Goal: Find specific page/section: Find specific page/section

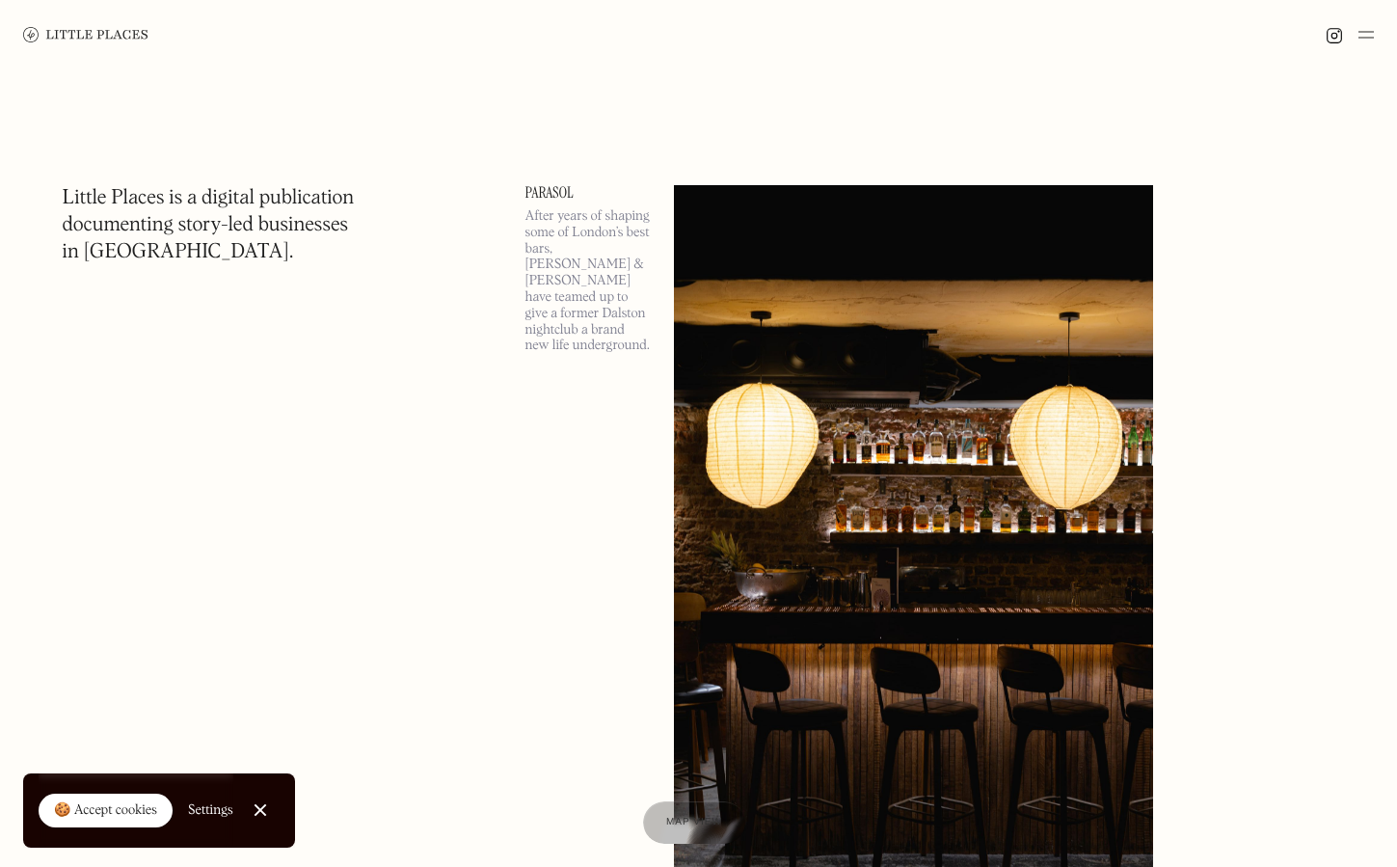
click at [261, 805] on div at bounding box center [260, 810] width 13 height 13
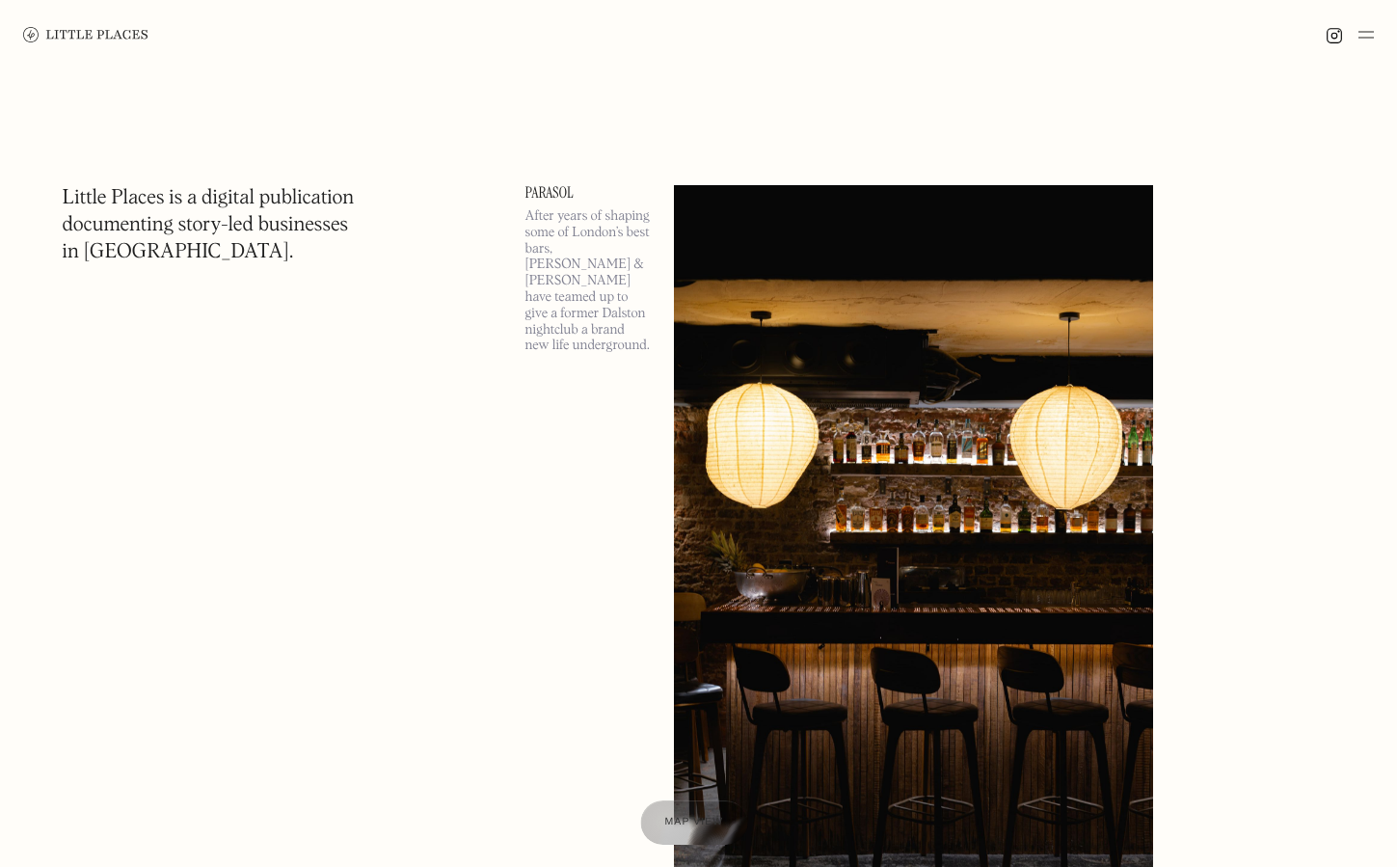
click at [667, 820] on span "Map view" at bounding box center [694, 822] width 59 height 12
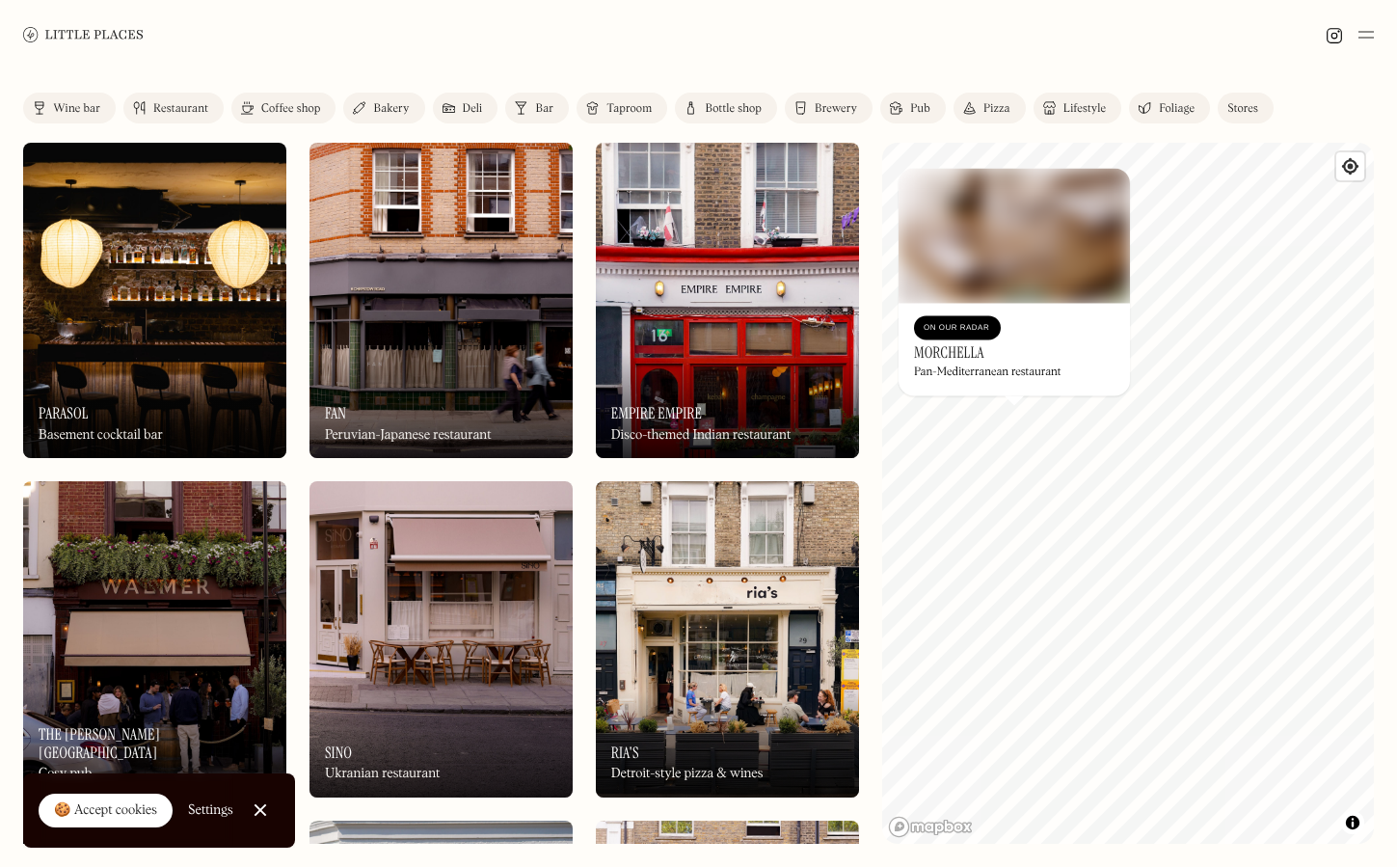
click at [949, 358] on h3 "Morchella" at bounding box center [949, 352] width 70 height 18
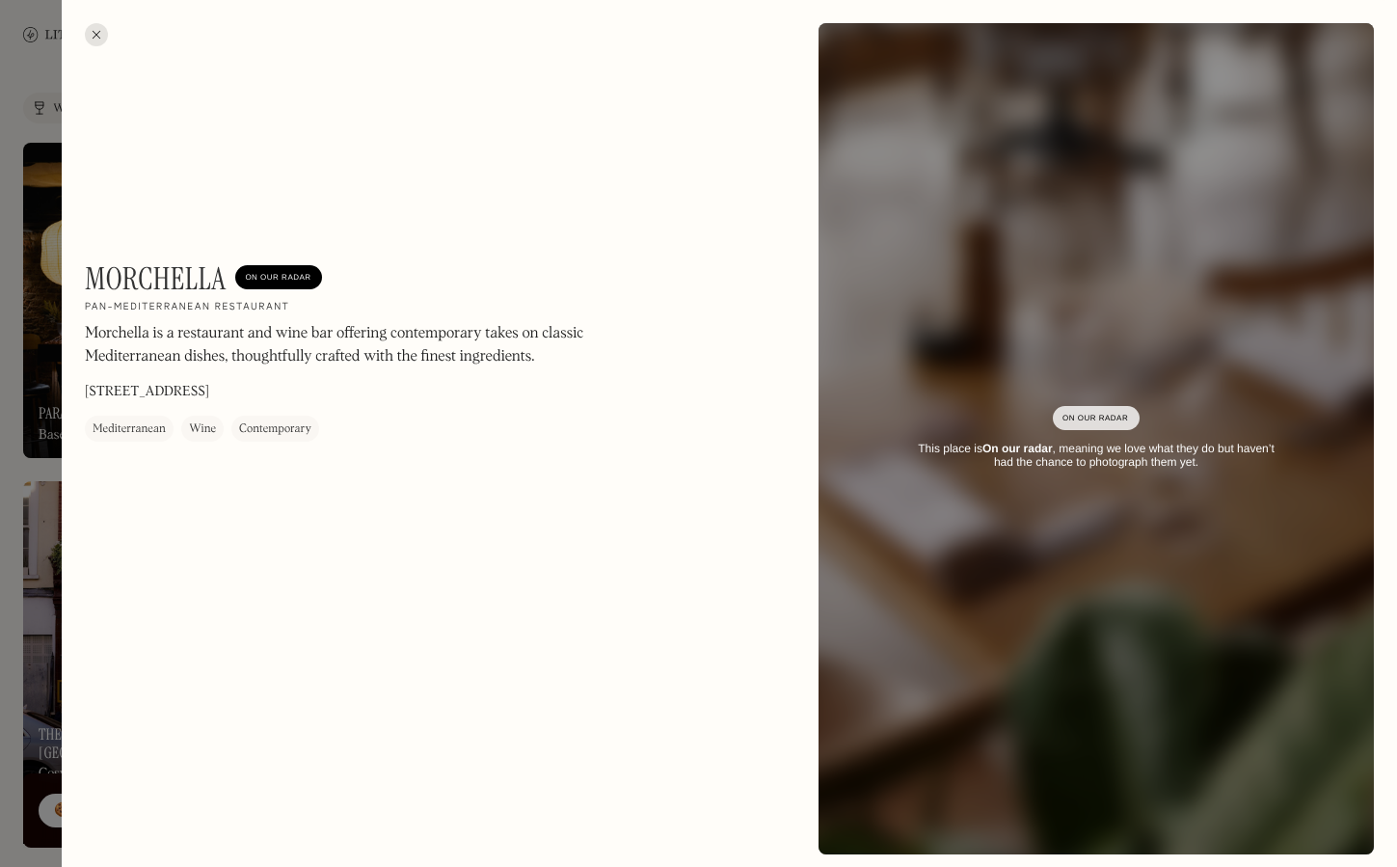
click at [101, 29] on div at bounding box center [96, 34] width 23 height 23
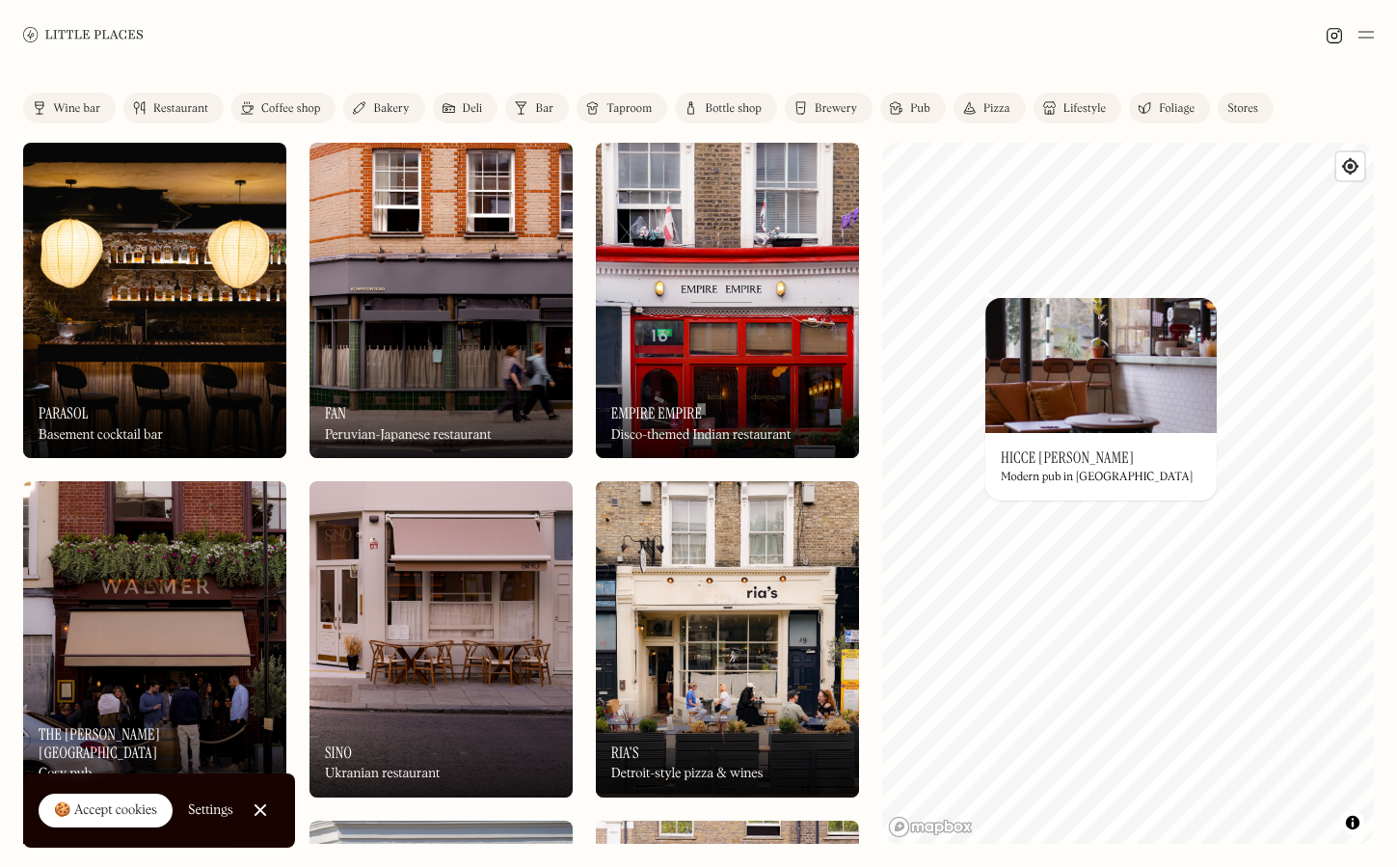
drag, startPoint x: 1083, startPoint y: 455, endPoint x: 982, endPoint y: 11, distance: 455.8
